Goal: Check status: Check status

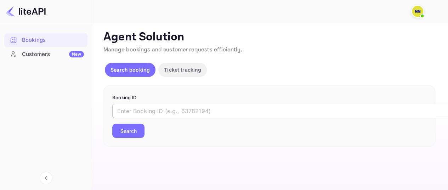
click at [190, 113] on input "text" at bounding box center [289, 111] width 354 height 14
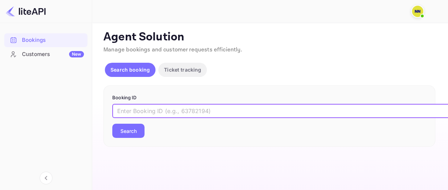
paste input "8363127"
type input "8363127"
click at [132, 130] on button "Search" at bounding box center [128, 131] width 32 height 14
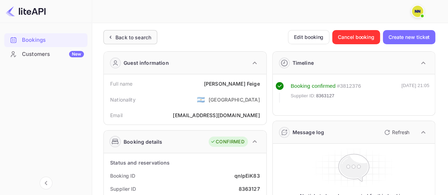
click at [135, 35] on div "Back to search" at bounding box center [133, 37] width 36 height 7
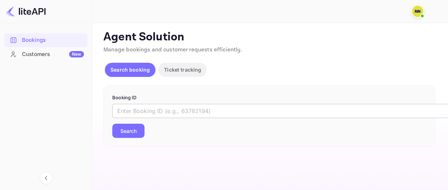
click at [221, 113] on input "text" at bounding box center [289, 111] width 354 height 14
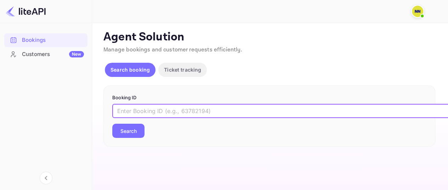
paste input "9228013"
type input "9228013"
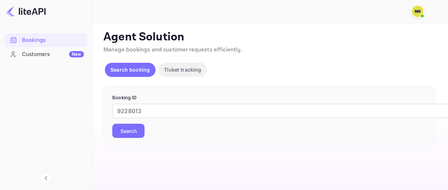
click at [138, 132] on button "Search" at bounding box center [128, 131] width 32 height 14
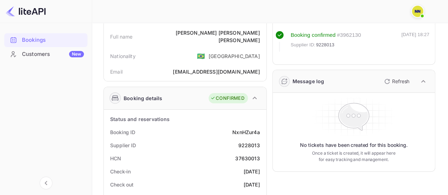
scroll to position [106, 0]
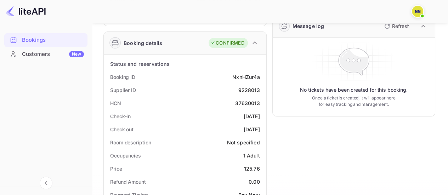
click at [249, 100] on div "37630013" at bounding box center [247, 103] width 24 height 7
copy div "37630013"
